Goal: Information Seeking & Learning: Learn about a topic

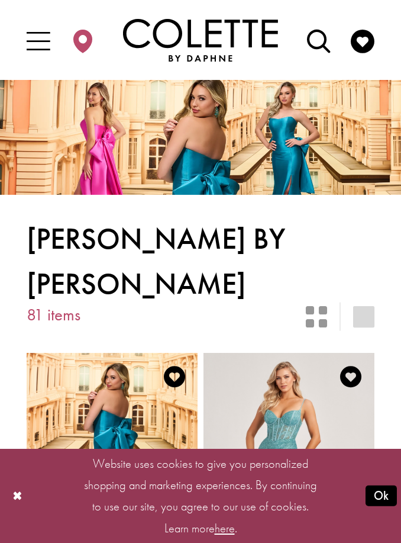
click at [314, 306] on icon "Switch layout to 2 columns" at bounding box center [316, 316] width 21 height 21
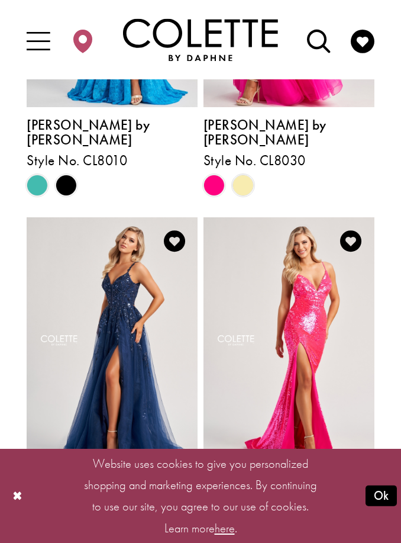
scroll to position [2291, 0]
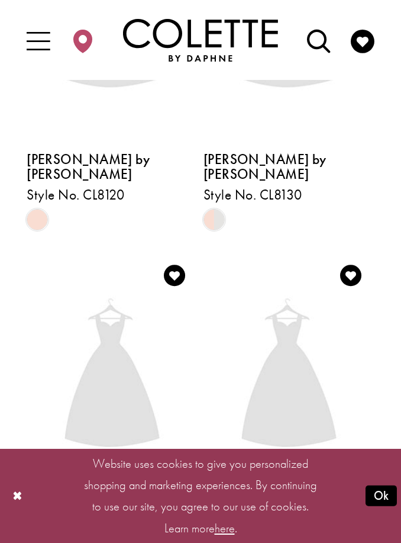
scroll to position [227, 0]
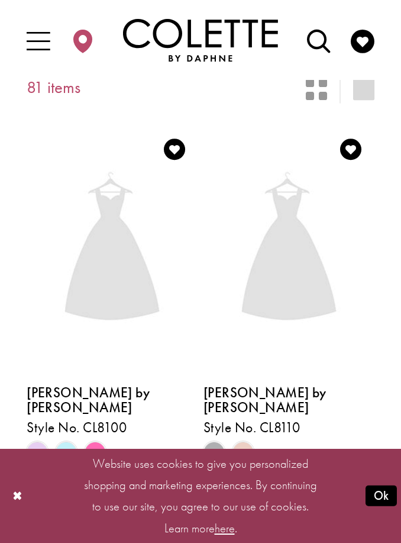
click at [384, 506] on button "Ok" at bounding box center [381, 496] width 31 height 21
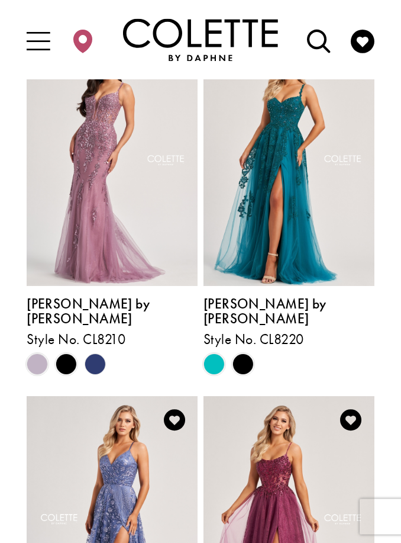
scroll to position [2112, 0]
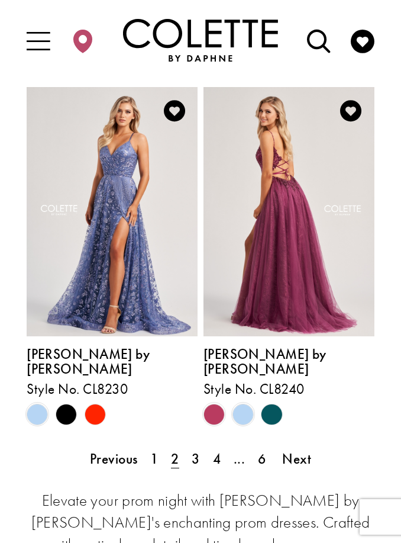
click at [194, 450] on span "3" at bounding box center [196, 459] width 8 height 18
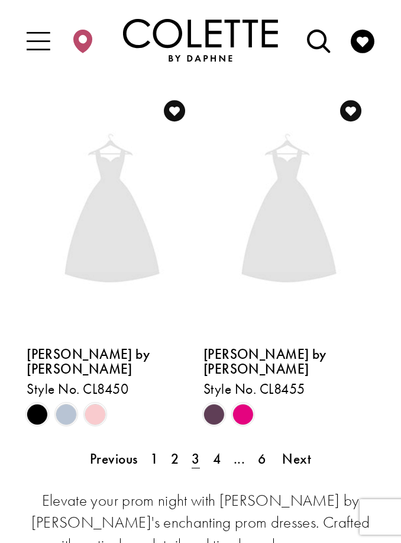
scroll to position [227, 0]
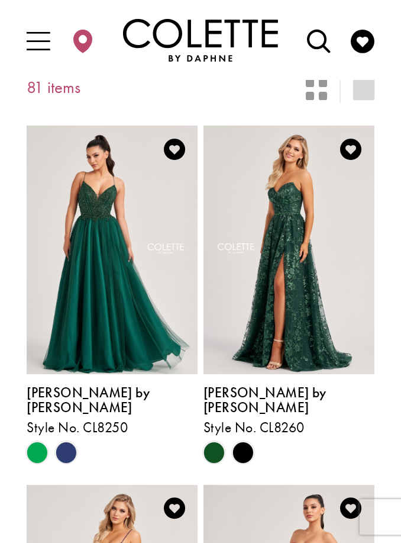
click at [291, 384] on span "[PERSON_NAME] by [PERSON_NAME]" at bounding box center [265, 400] width 123 height 33
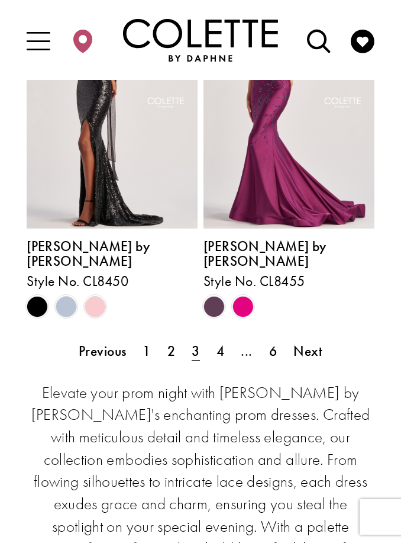
click at [220, 342] on span "4" at bounding box center [221, 351] width 8 height 18
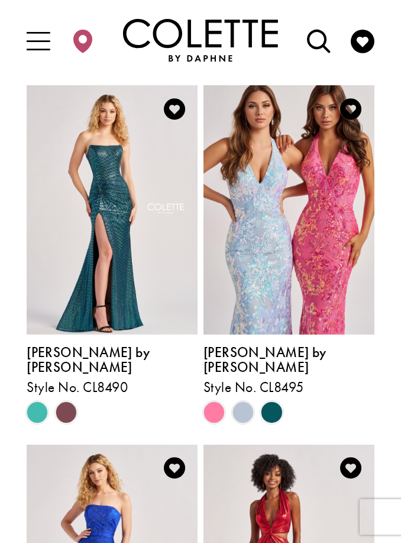
scroll to position [985, 0]
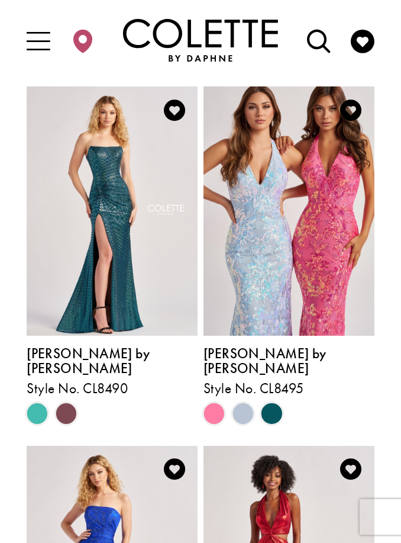
click at [267, 403] on span "Product List" at bounding box center [271, 413] width 21 height 21
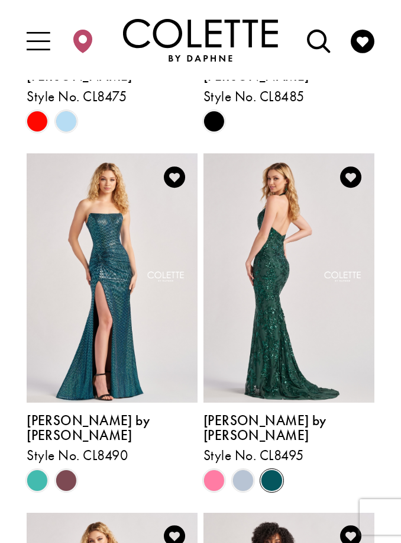
scroll to position [918, 0]
click at [327, 255] on img "Visit Colette by Daphne Style No. CL8495 Page" at bounding box center [289, 277] width 171 height 249
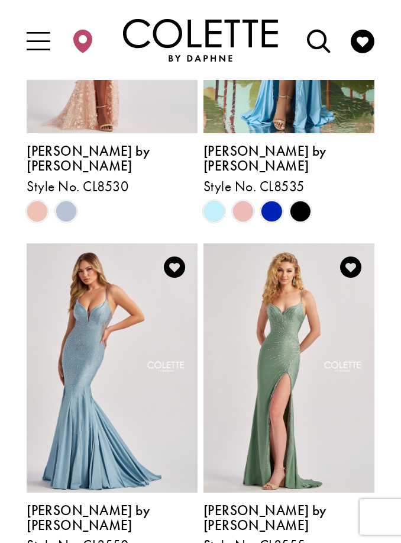
scroll to position [2266, 0]
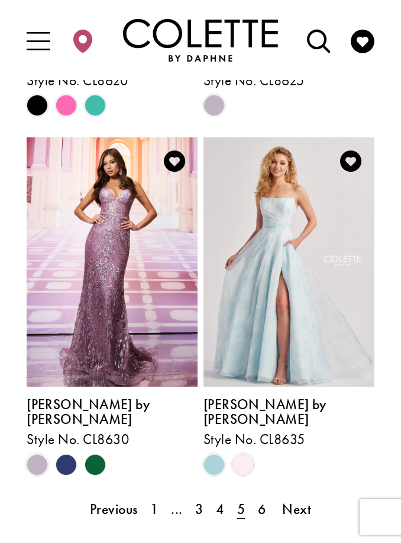
scroll to position [2382, 0]
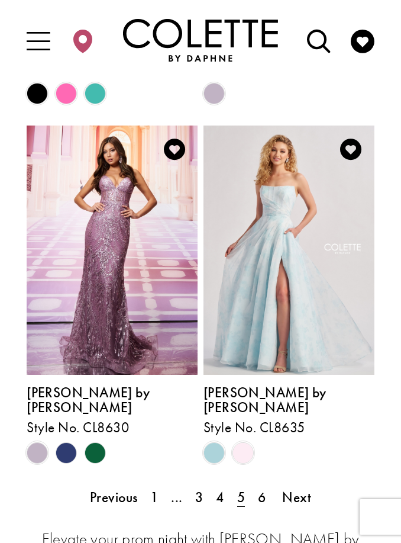
click at [259, 489] on span "6" at bounding box center [262, 498] width 8 height 18
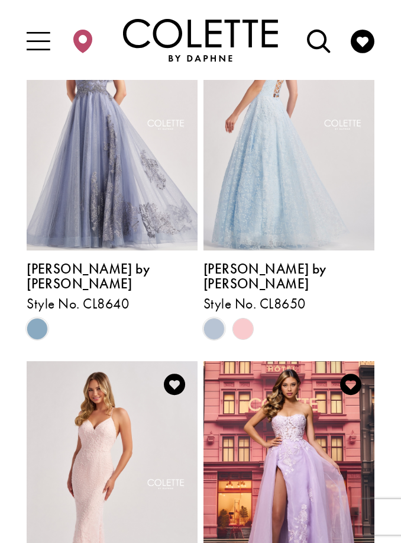
scroll to position [351, 0]
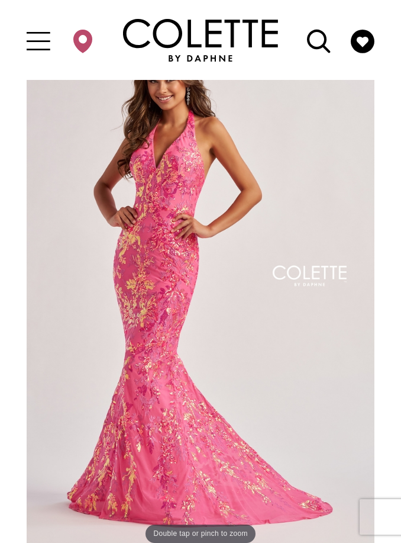
scroll to position [53, 0]
